Goal: Task Accomplishment & Management: Manage account settings

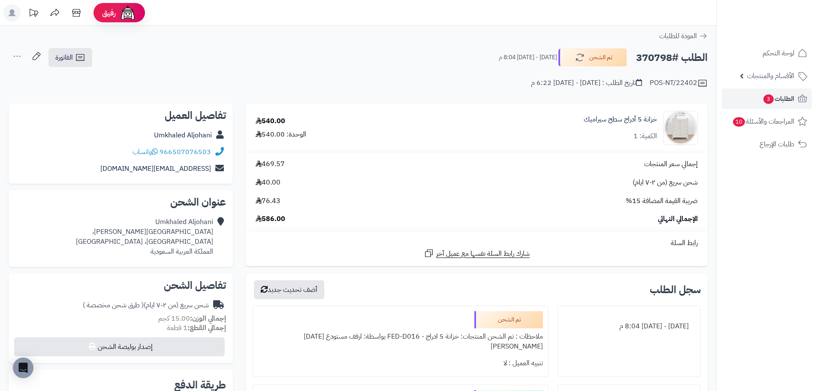
click at [612, 126] on div "خزانة 5 أدراج سطح سيراميك الكمية: 1" at bounding box center [620, 128] width 73 height 27
click at [611, 124] on link "خزانة 5 أدراج سطح سيراميك" at bounding box center [620, 120] width 73 height 10
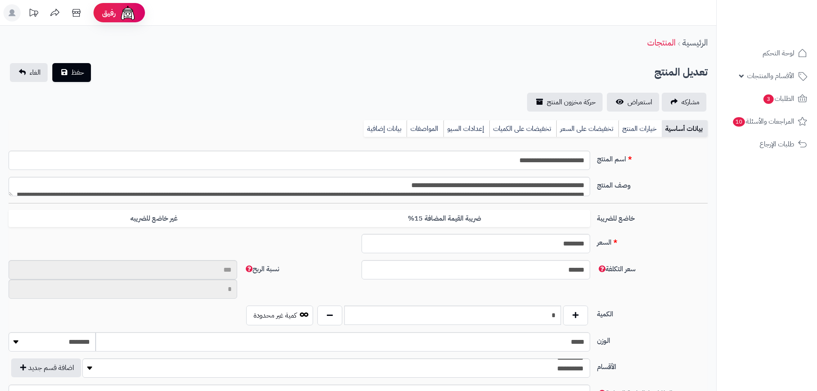
scroll to position [157, 0]
click at [638, 97] on span "استعراض" at bounding box center [640, 102] width 25 height 10
type input "**"
type input "**********"
type input "******"
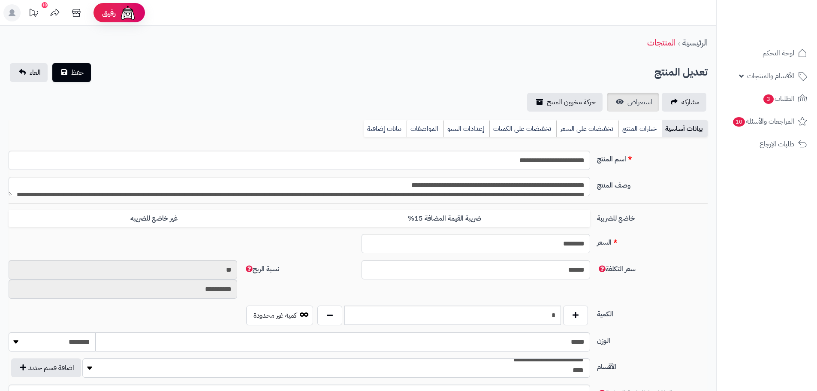
type input "******"
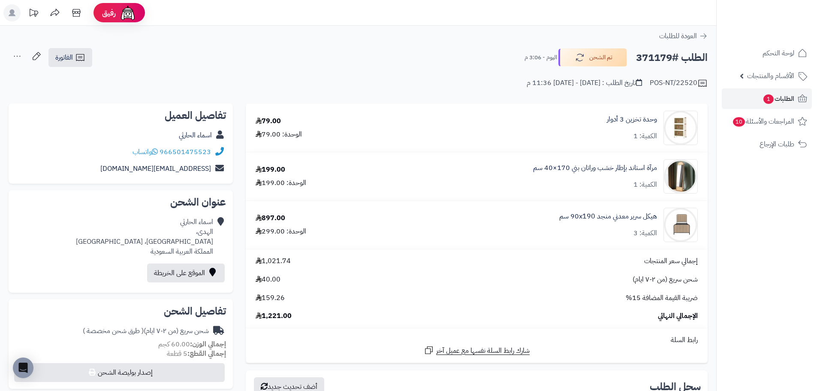
click at [616, 141] on div "هيكل سرير معدني منجد 90x190 سم الكمية: 3" at bounding box center [632, 128] width 50 height 27
click at [614, 215] on link "هيكل سرير معدني منجد 90x190 سم" at bounding box center [609, 217] width 98 height 10
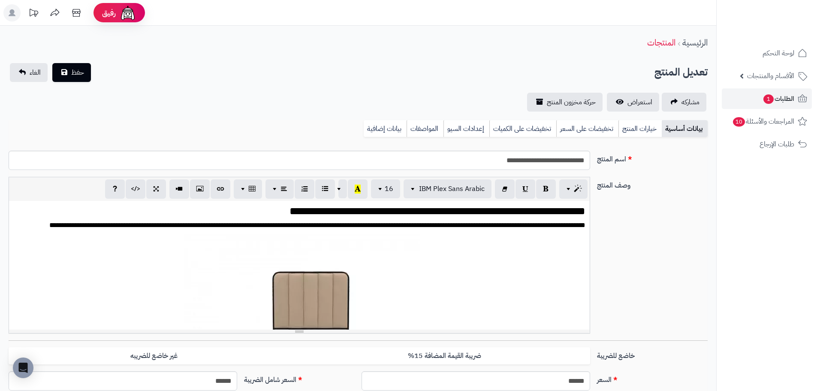
scroll to position [71, 0]
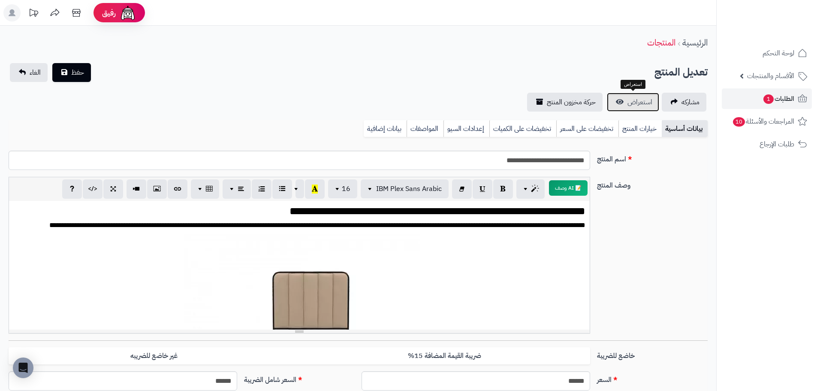
click at [632, 104] on span "استعراض" at bounding box center [640, 102] width 25 height 10
click at [775, 100] on span "الطلبات 1" at bounding box center [779, 99] width 32 height 12
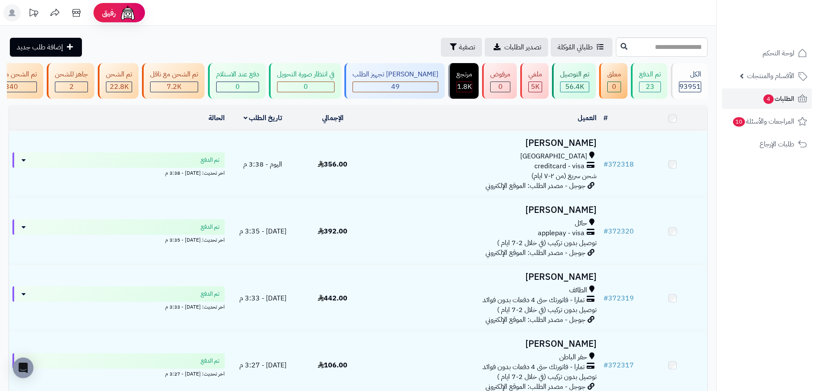
click at [483, 171] on div "creditcard - visa" at bounding box center [484, 166] width 226 height 10
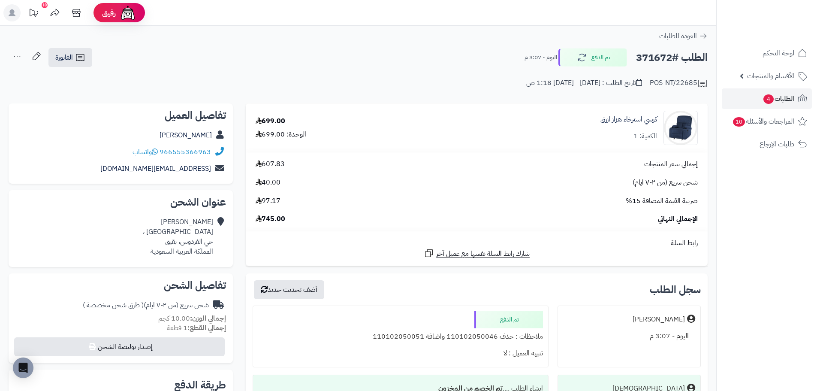
click at [666, 57] on h2 "الطلب #371672" at bounding box center [672, 58] width 72 height 18
copy h2 "371672"
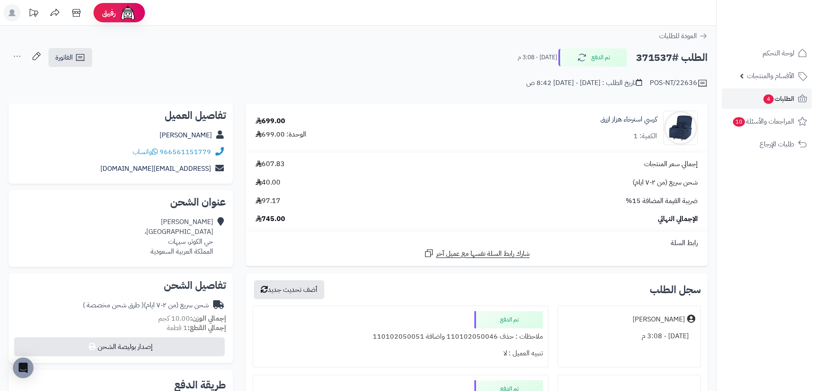
click at [654, 59] on h2 "الطلب #371537" at bounding box center [672, 58] width 72 height 18
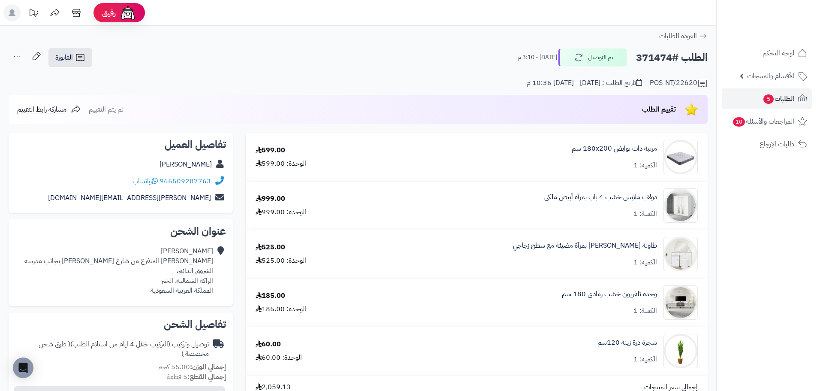
click at [656, 56] on h2 "الطلب #371474" at bounding box center [672, 58] width 72 height 18
copy h2 "371474"
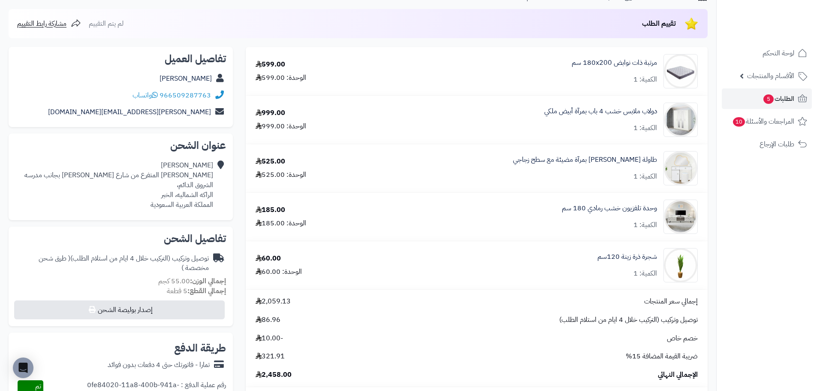
scroll to position [129, 0]
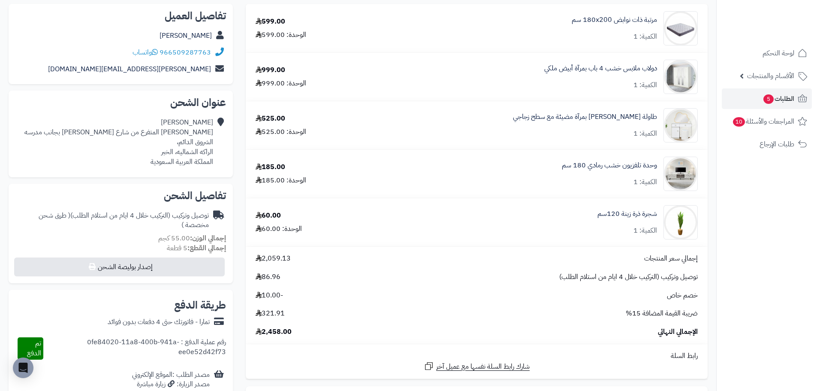
click at [601, 42] on div "شجرة ذرة زينة 120سم الكمية: 1" at bounding box center [614, 28] width 85 height 27
click at [638, 213] on link "شجرة ذرة زينة 120سم" at bounding box center [628, 214] width 60 height 10
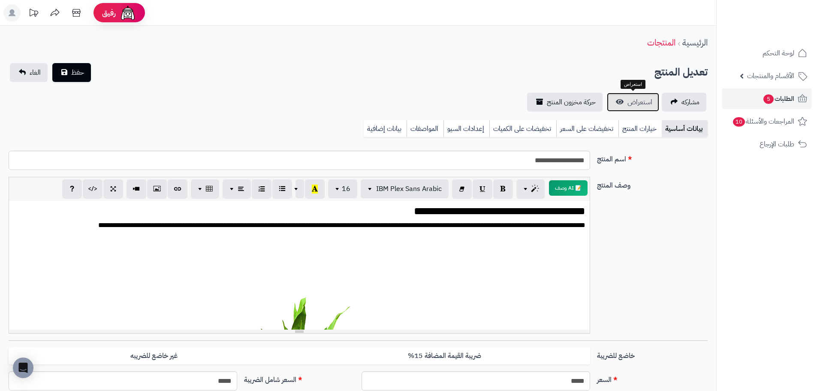
click at [644, 103] on span "استعراض" at bounding box center [640, 102] width 25 height 10
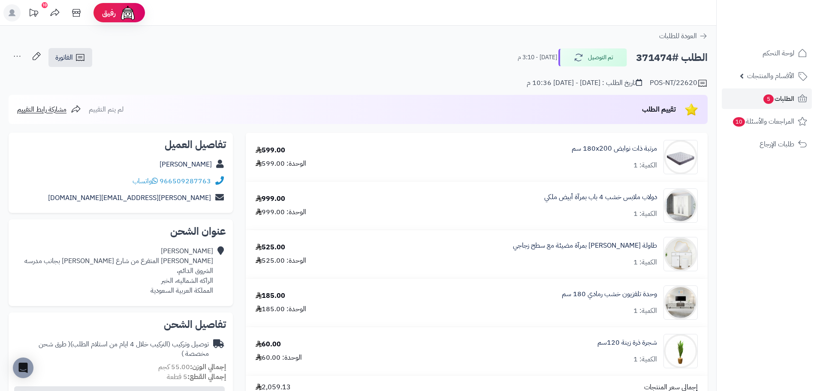
click at [659, 54] on h2 "الطلب #371474" at bounding box center [672, 58] width 72 height 18
copy h2 "371474"
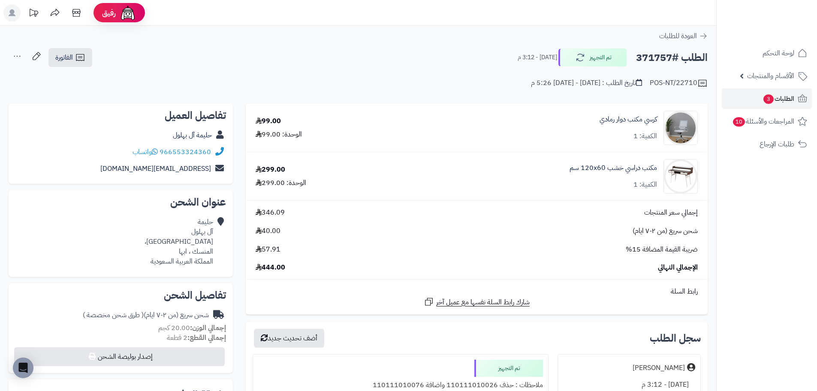
click at [658, 61] on h2 "الطلب #371757" at bounding box center [672, 58] width 72 height 18
copy h2 "371757"
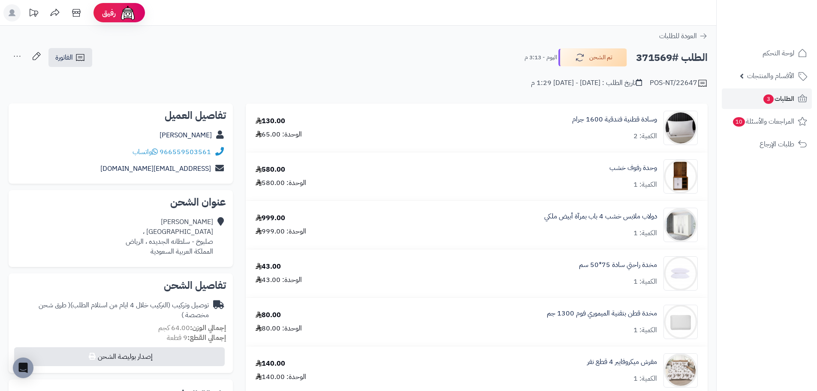
click at [655, 57] on h2 "الطلب #371569" at bounding box center [672, 58] width 72 height 18
copy h2 "371569"
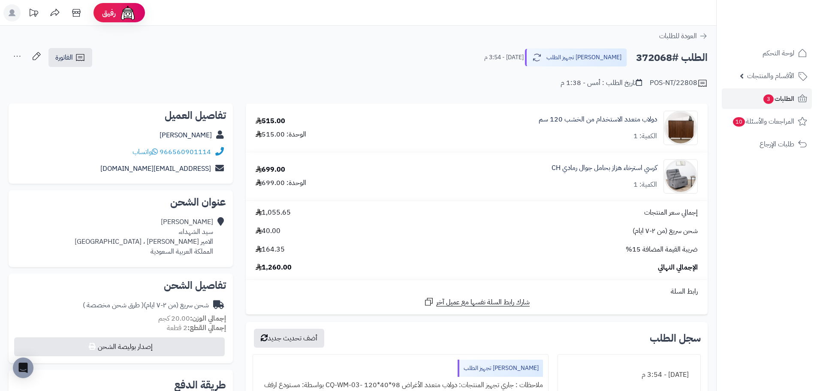
click at [652, 51] on h2 "الطلب #372068" at bounding box center [672, 58] width 72 height 18
copy h2 "372068"
